Goal: Find specific page/section: Find specific page/section

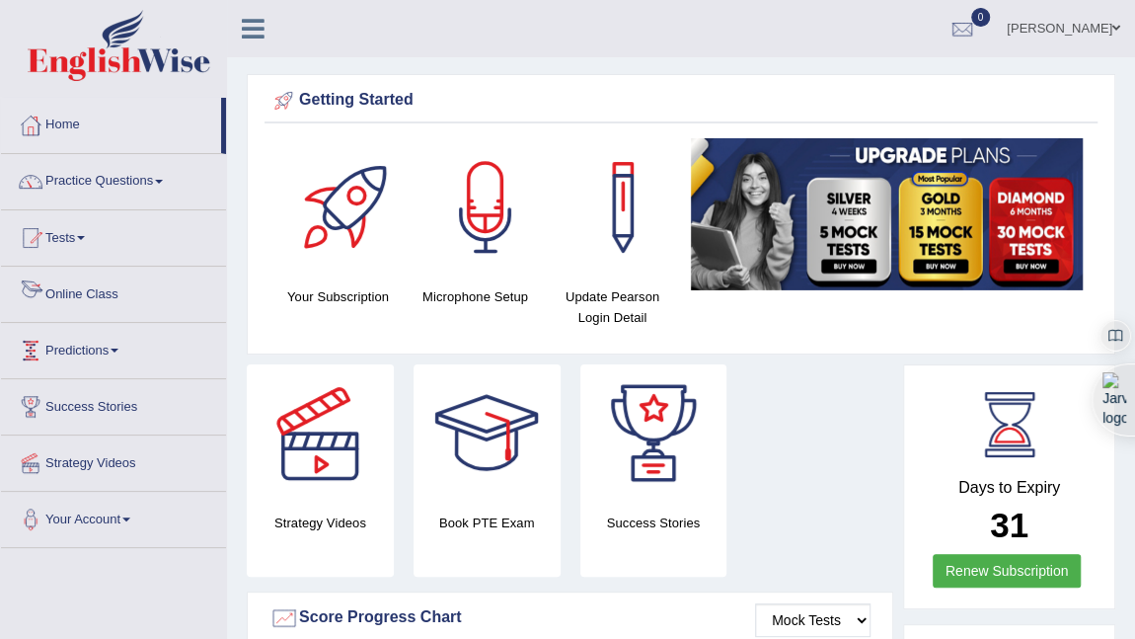
click at [74, 291] on link "Online Class" at bounding box center [113, 291] width 225 height 49
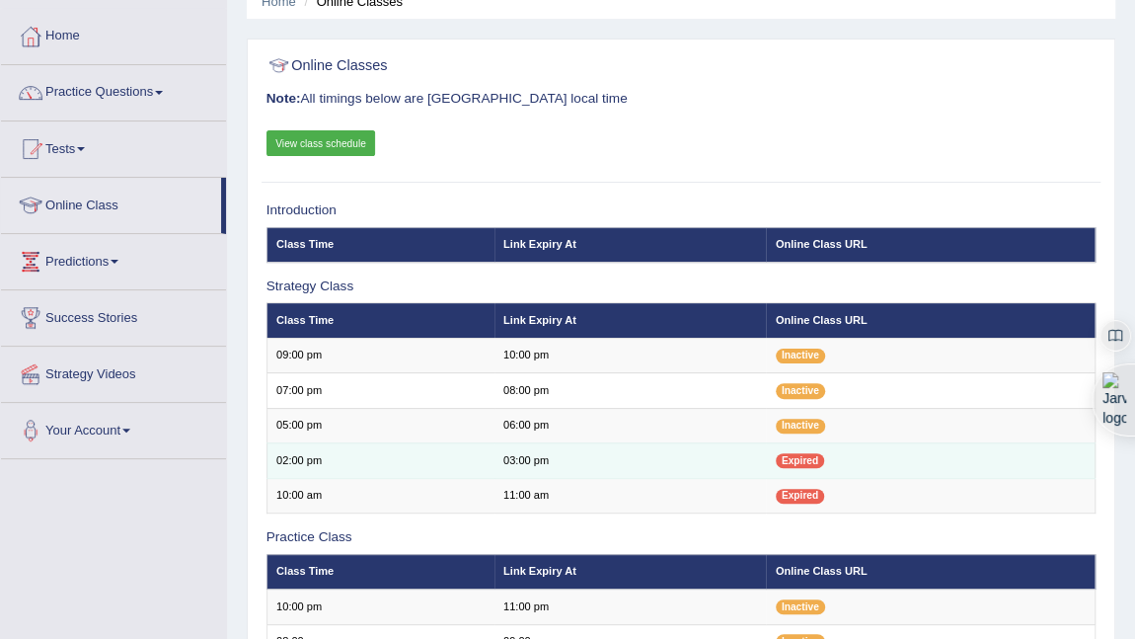
click at [794, 458] on span "Expired" at bounding box center [800, 460] width 48 height 15
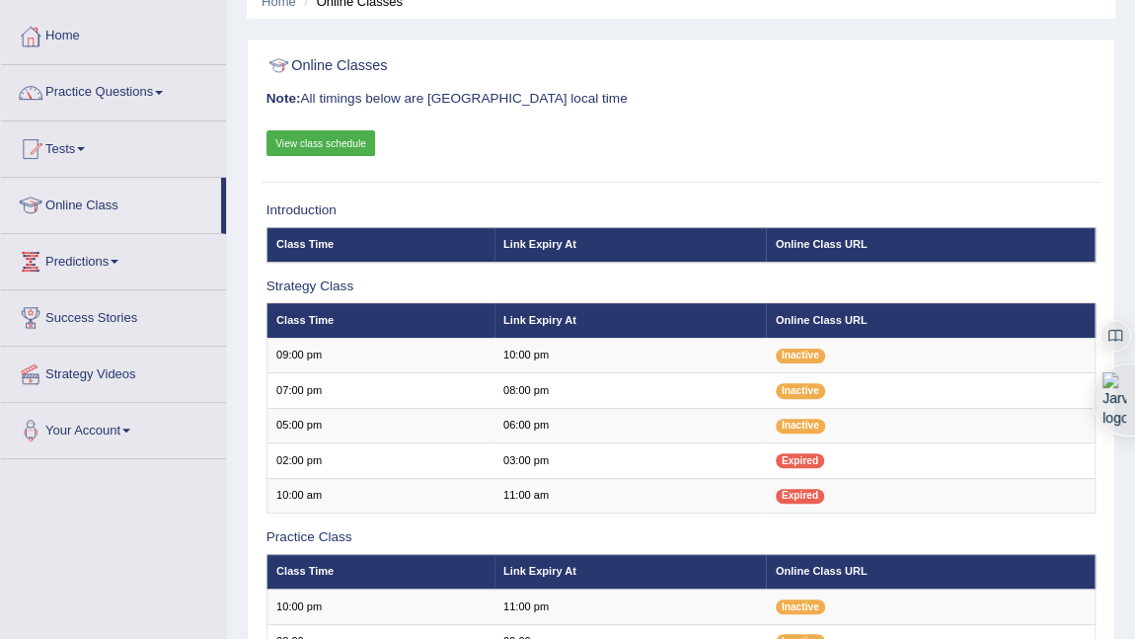
scroll to position [269, 0]
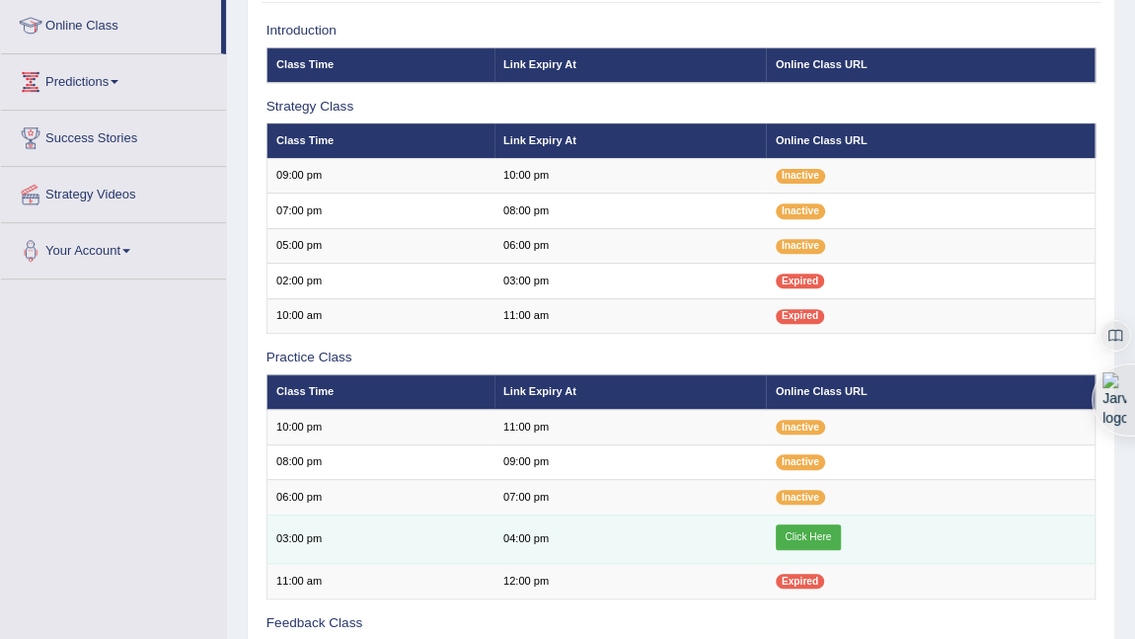
click at [811, 538] on link "Click Here" at bounding box center [808, 537] width 65 height 26
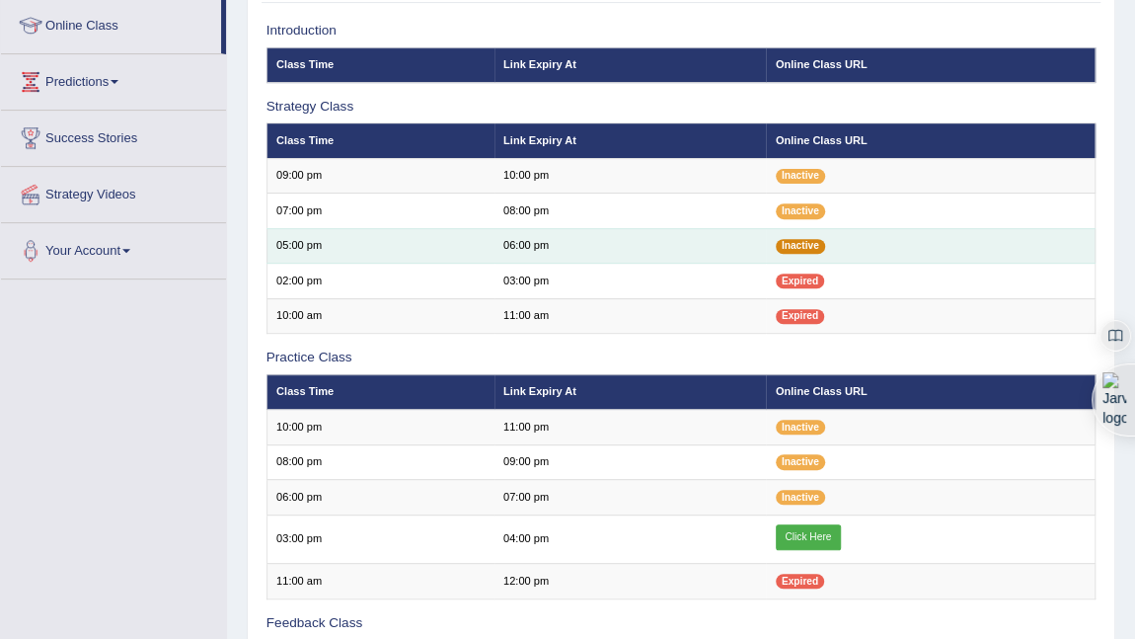
click at [788, 249] on span "Inactive" at bounding box center [800, 246] width 49 height 15
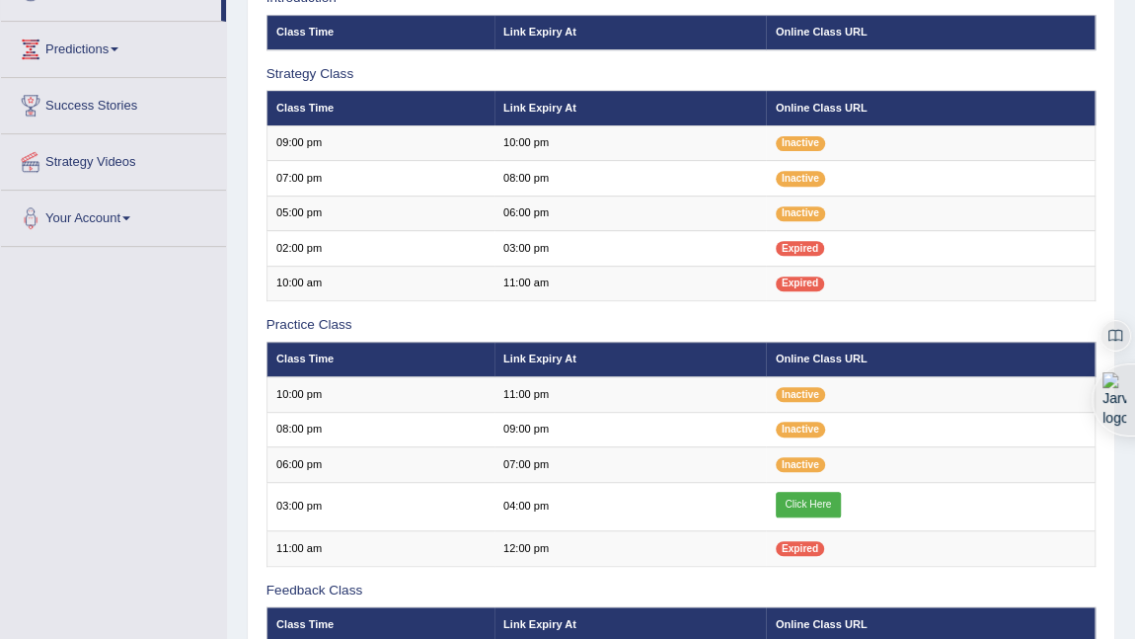
scroll to position [269, 0]
